Goal: Task Accomplishment & Management: Manage account settings

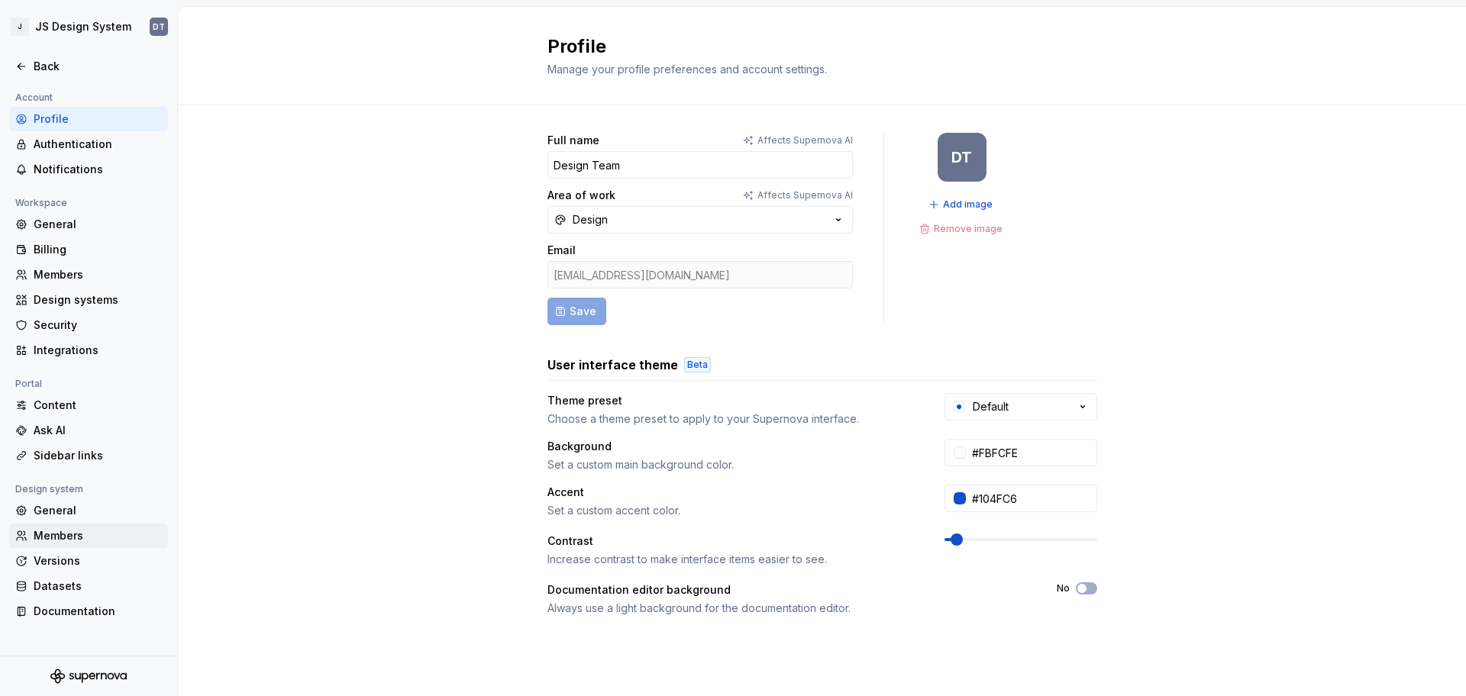
click at [76, 529] on div "Members" at bounding box center [98, 535] width 128 height 15
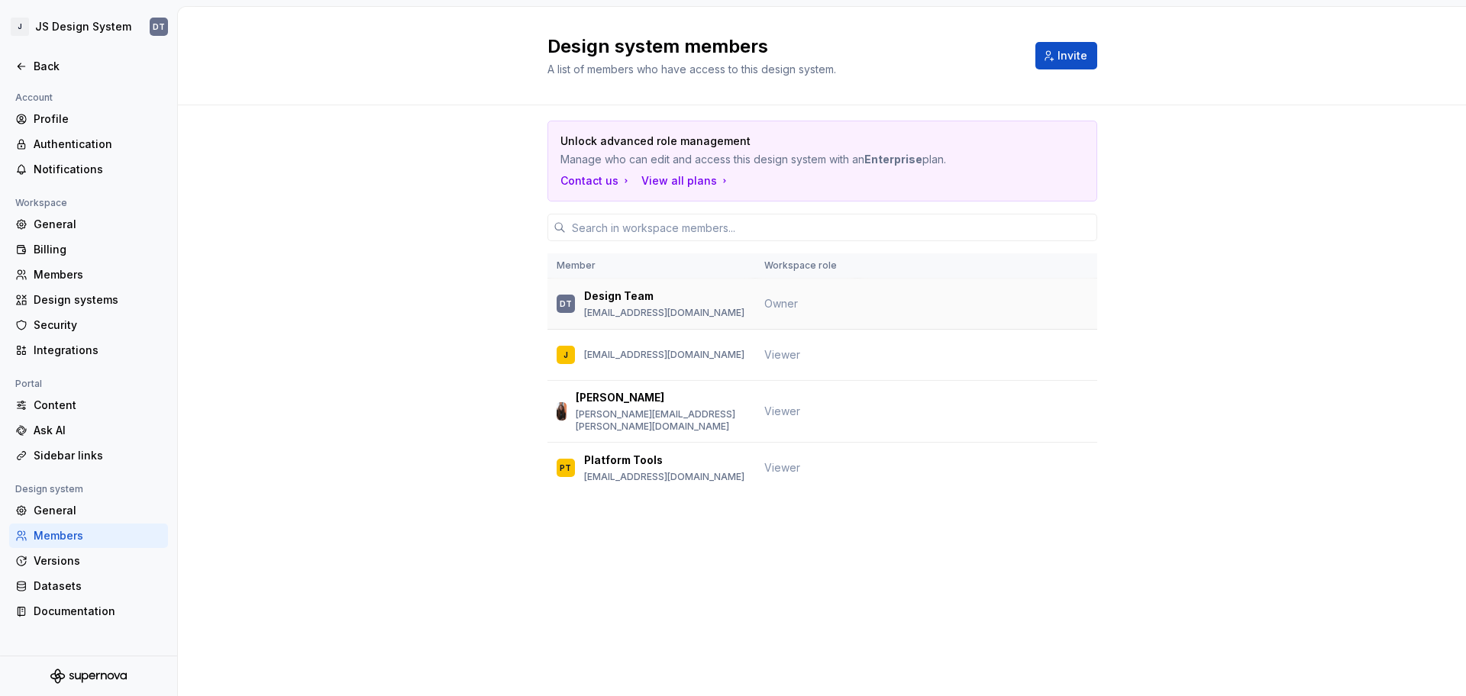
click at [775, 302] on span "Owner" at bounding box center [781, 303] width 34 height 13
click at [657, 356] on p "[EMAIL_ADDRESS][DOMAIN_NAME]" at bounding box center [664, 355] width 160 height 12
click at [660, 406] on div "[PERSON_NAME] [PERSON_NAME][EMAIL_ADDRESS][PERSON_NAME][DOMAIN_NAME]" at bounding box center [661, 411] width 170 height 43
click at [74, 271] on div "Members" at bounding box center [98, 274] width 128 height 15
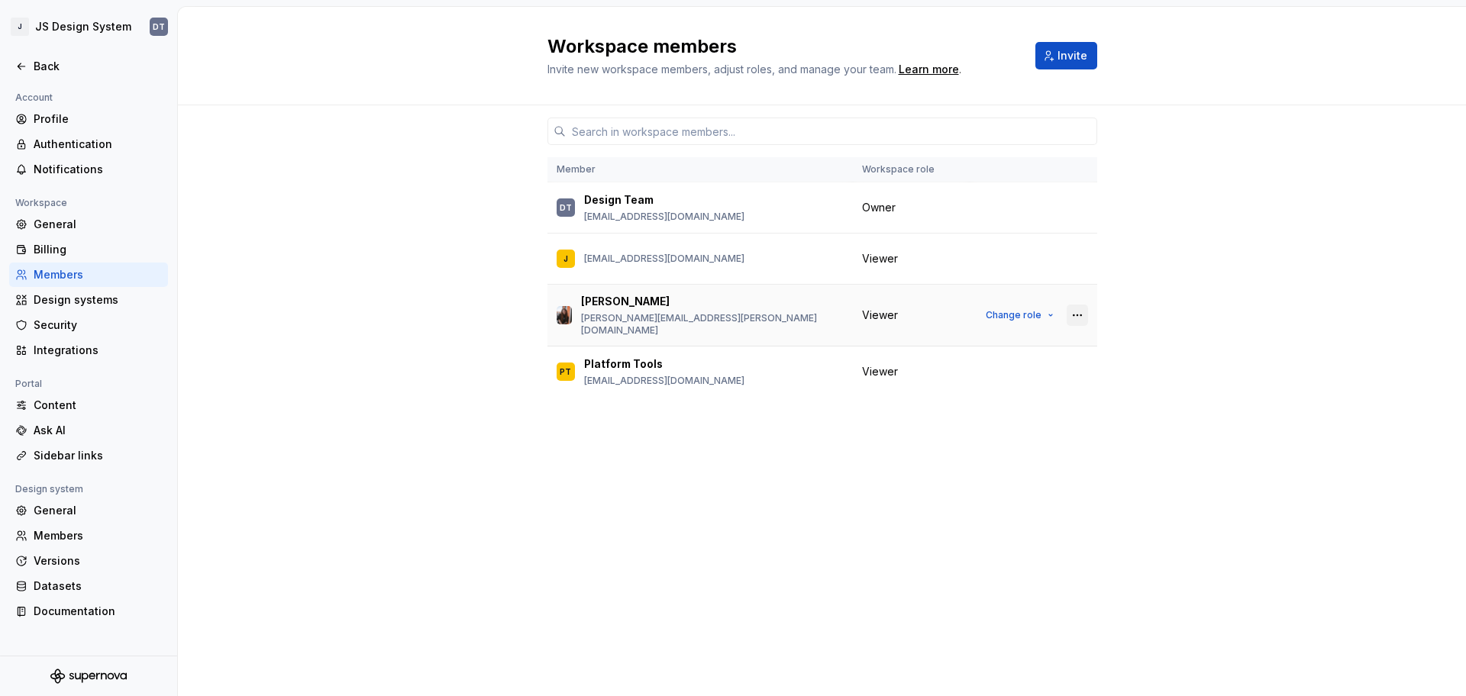
click at [1072, 312] on button "button" at bounding box center [1077, 315] width 21 height 21
click at [1254, 357] on div "Member Workspace role DT Design Team [EMAIL_ADDRESS][DOMAIN_NAME] Owner J [PERS…" at bounding box center [822, 400] width 1288 height 591
click at [953, 313] on div "Viewer" at bounding box center [911, 315] width 98 height 15
click at [1012, 315] on span "Change role" at bounding box center [1014, 315] width 56 height 12
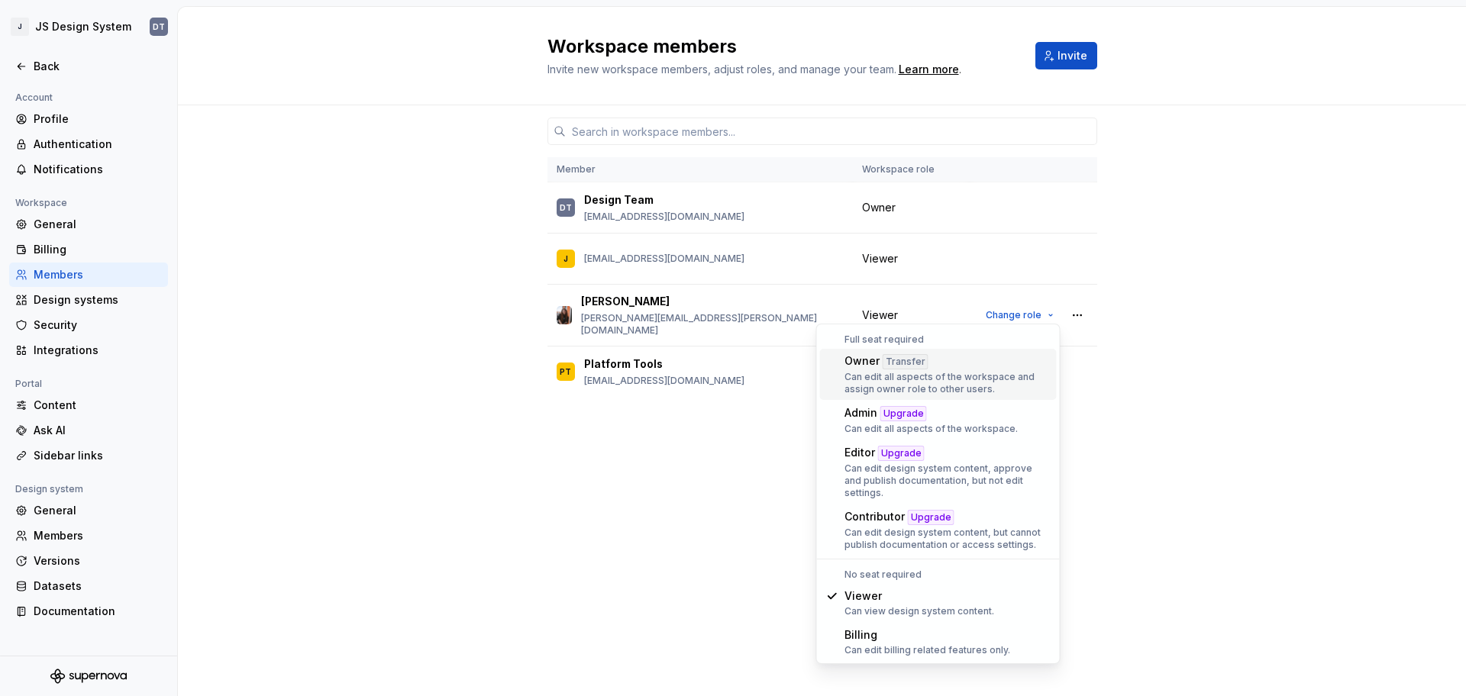
click at [1227, 361] on div "Member Workspace role DT Design Team [EMAIL_ADDRESS][DOMAIN_NAME] Owner J [PERS…" at bounding box center [822, 400] width 1288 height 591
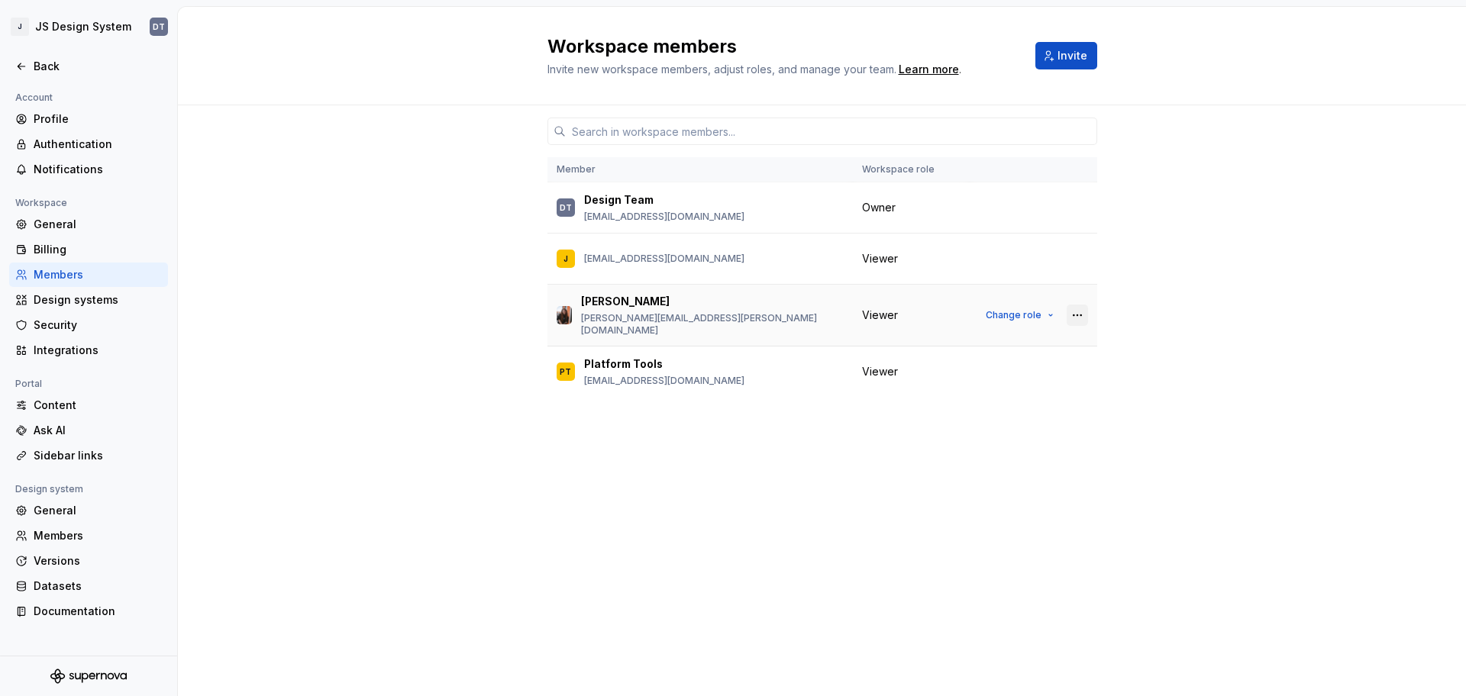
click at [1079, 313] on button "button" at bounding box center [1077, 315] width 21 height 21
click at [1211, 329] on div "Member Workspace role DT Design Team [EMAIL_ADDRESS][DOMAIN_NAME] Owner J [PERS…" at bounding box center [822, 400] width 1288 height 591
click at [81, 539] on div "Members" at bounding box center [98, 535] width 128 height 15
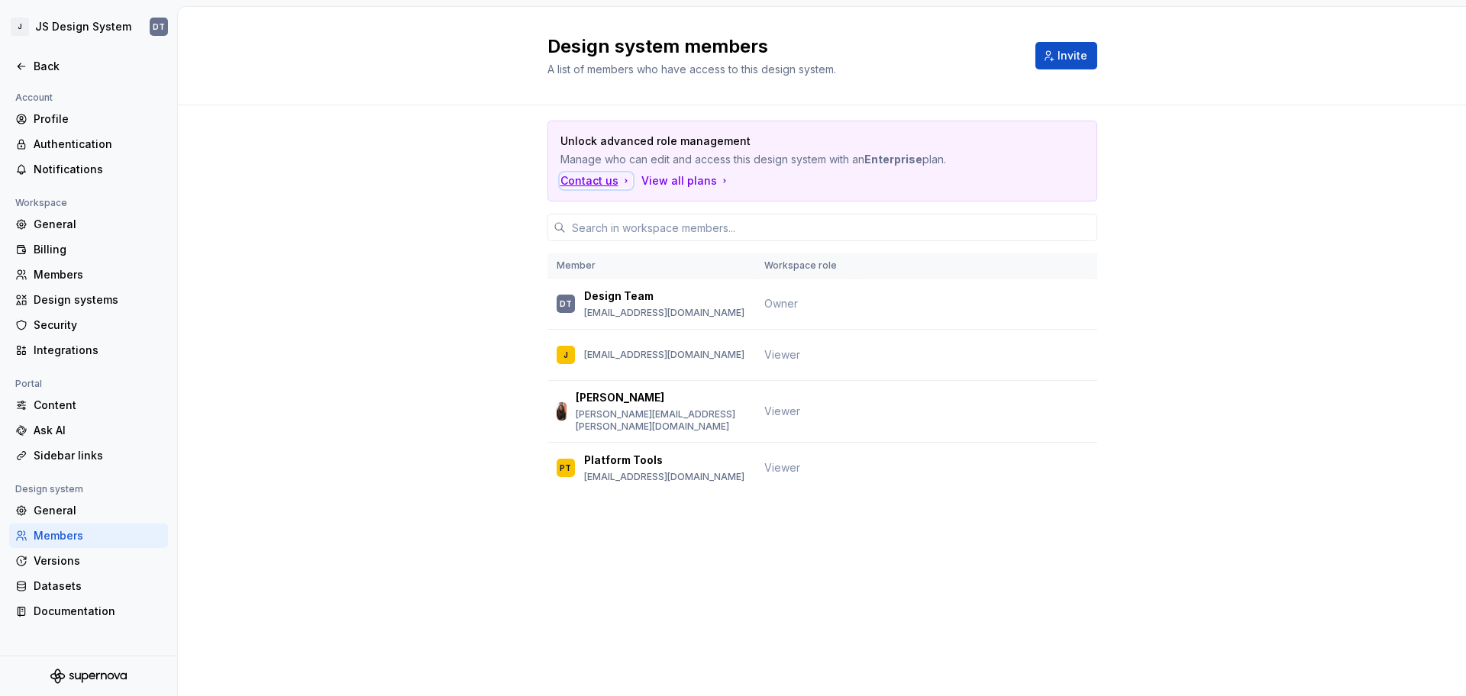
click at [596, 179] on div "Contact us" at bounding box center [596, 180] width 72 height 15
click at [64, 276] on div "Members" at bounding box center [98, 274] width 128 height 15
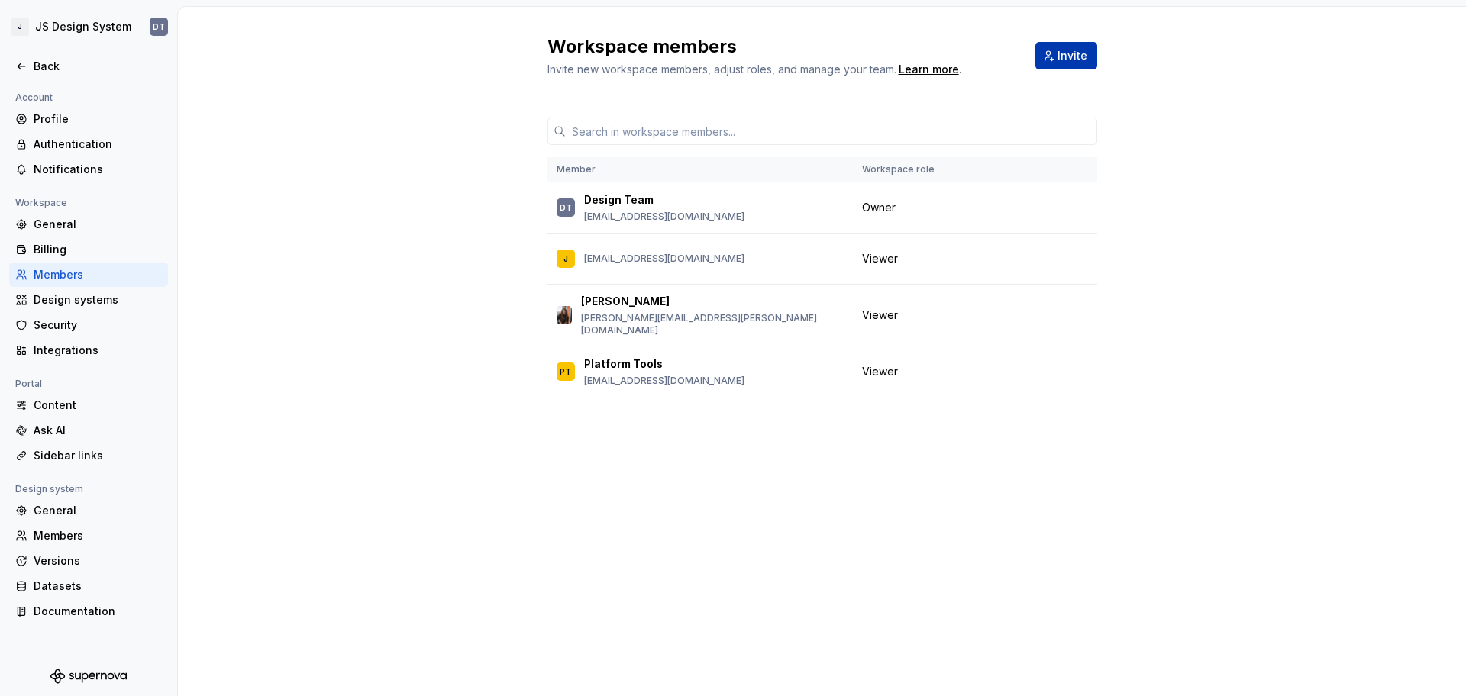
click at [1068, 56] on span "Invite" at bounding box center [1072, 55] width 30 height 15
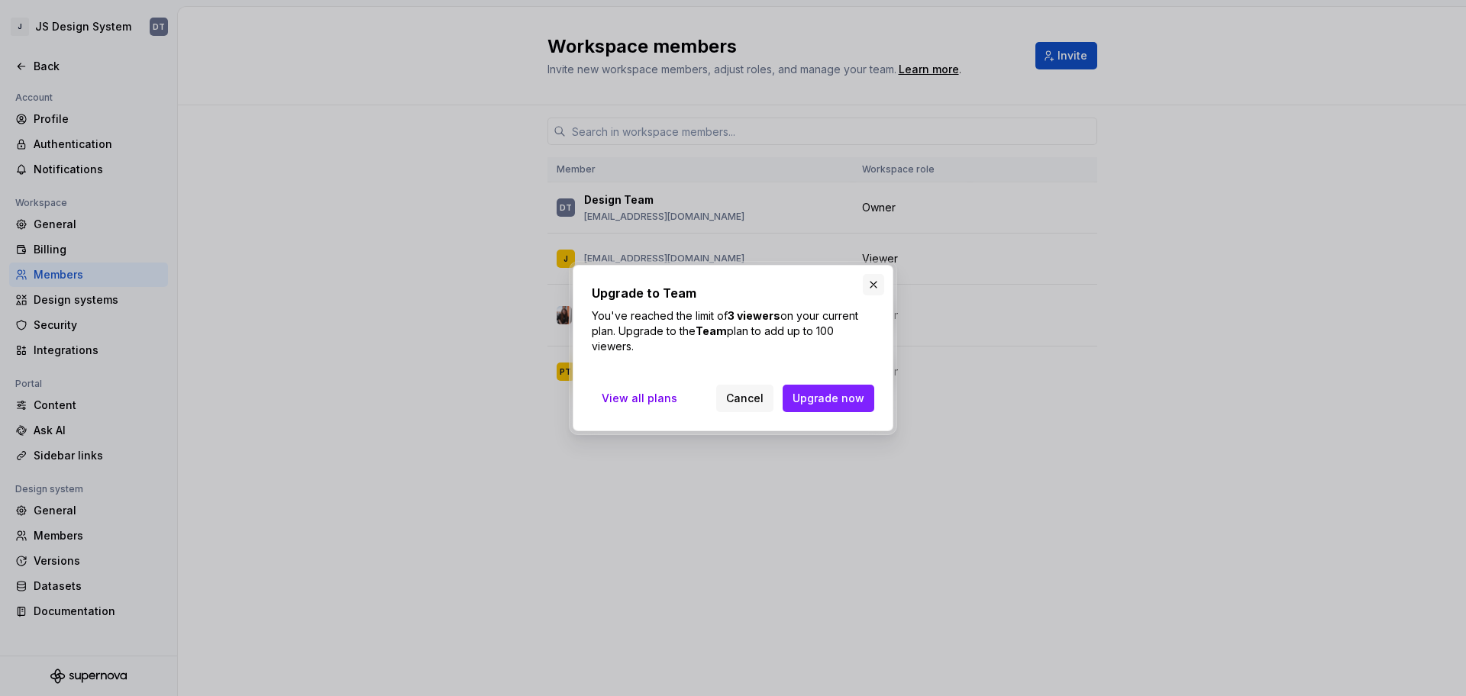
click at [876, 284] on button "button" at bounding box center [873, 284] width 21 height 21
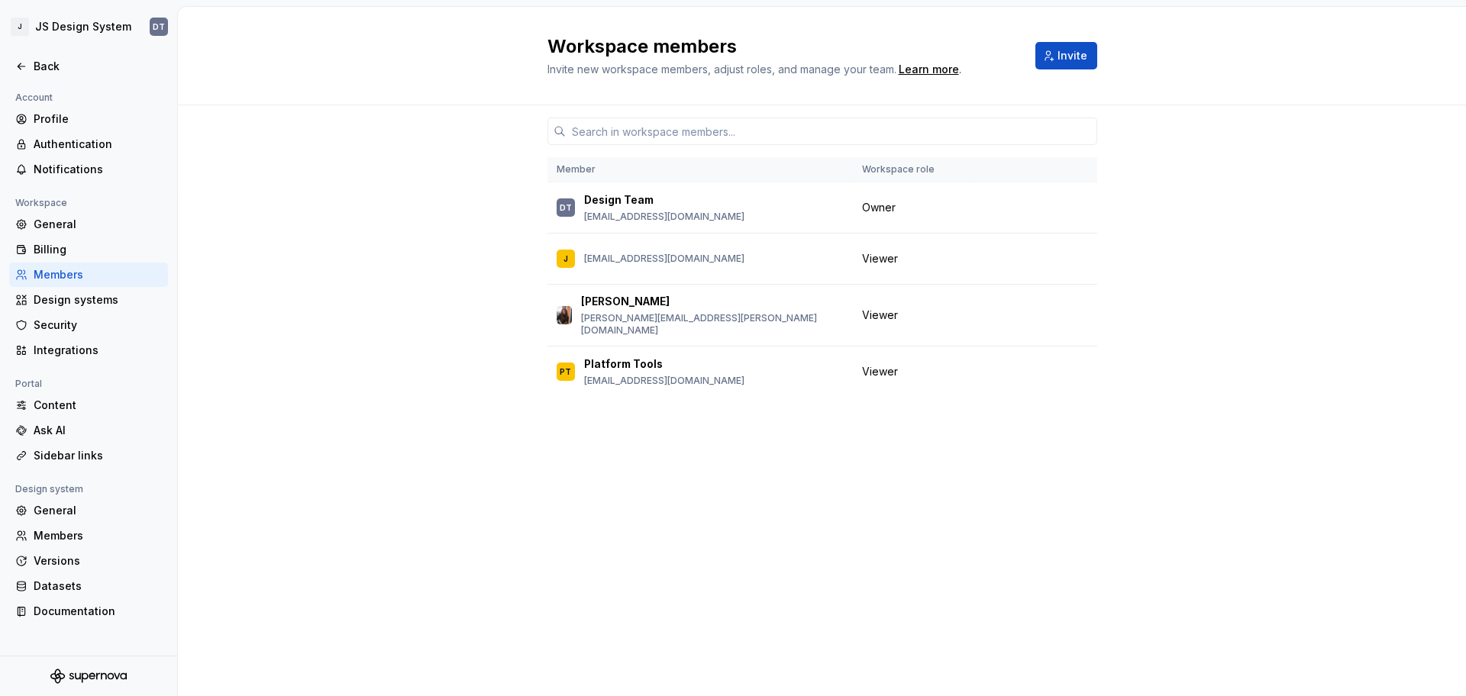
click at [1235, 250] on div "Member Workspace role DT Design Team [EMAIL_ADDRESS][DOMAIN_NAME] Owner J [PERS…" at bounding box center [822, 400] width 1288 height 591
click at [1076, 261] on button "button" at bounding box center [1077, 258] width 21 height 21
click at [1212, 240] on div "Member Workspace role DT Design Team [EMAIL_ADDRESS][DOMAIN_NAME] Owner J [PERS…" at bounding box center [822, 400] width 1288 height 591
